Goal: Book appointment/travel/reservation: Book appointment/travel/reservation

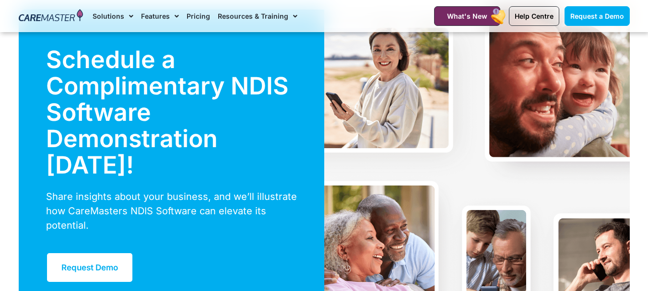
scroll to position [2294, 0]
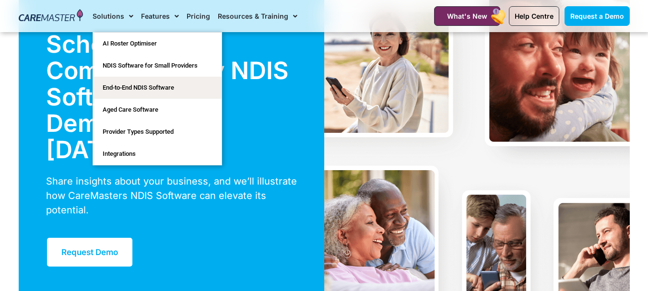
click at [62, 158] on h2 "Schedule a Complimentary NDIS Software Demonstration Today!" at bounding box center [171, 97] width 251 height 132
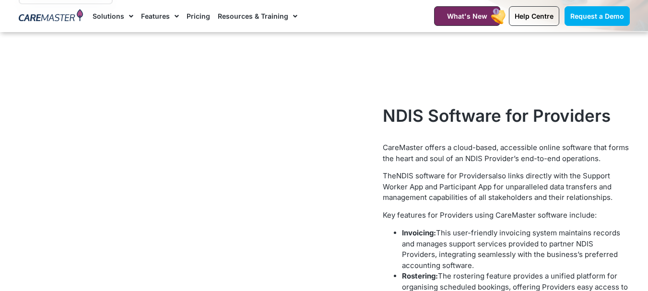
scroll to position [323, 0]
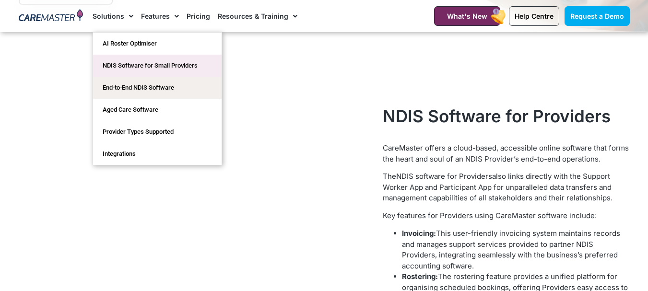
click at [153, 67] on link "NDIS Software for Small Providers" at bounding box center [157, 66] width 129 height 22
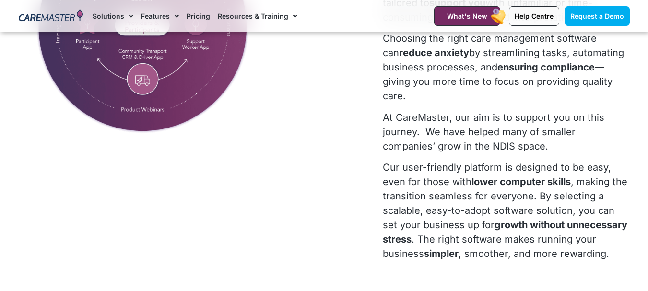
scroll to position [398, 0]
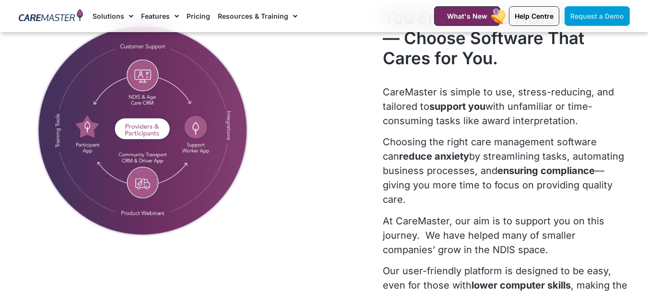
click at [602, 16] on span "Request a Demo" at bounding box center [597, 16] width 54 height 8
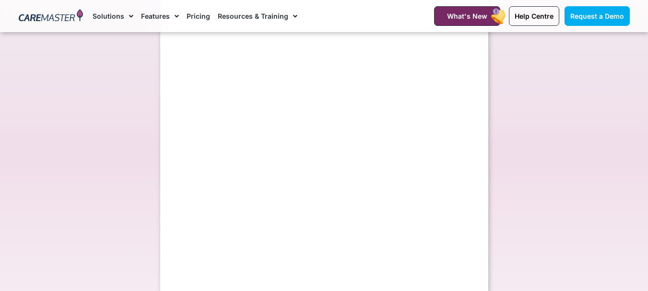
select select "**"
